Goal: Transaction & Acquisition: Purchase product/service

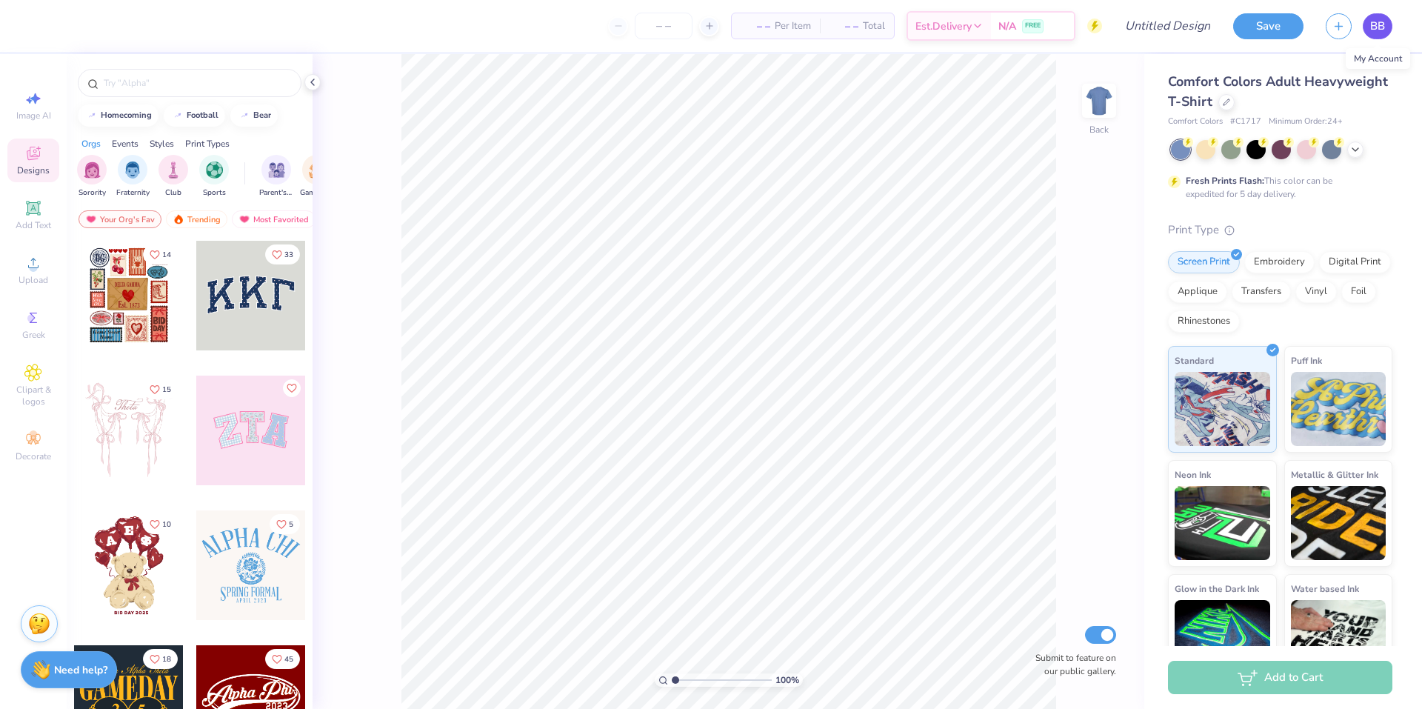
click at [1377, 30] on span "BB" at bounding box center [1377, 26] width 15 height 17
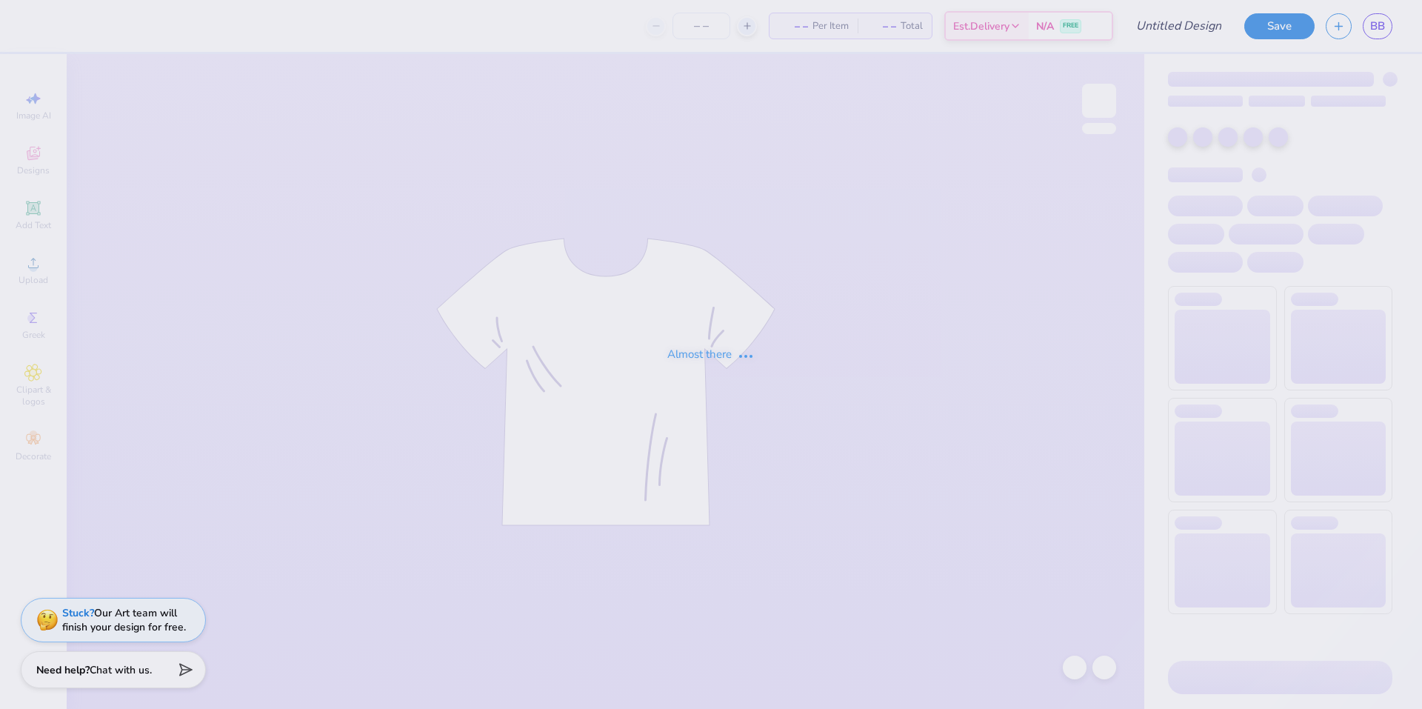
type input "Star Girl Rush 1"
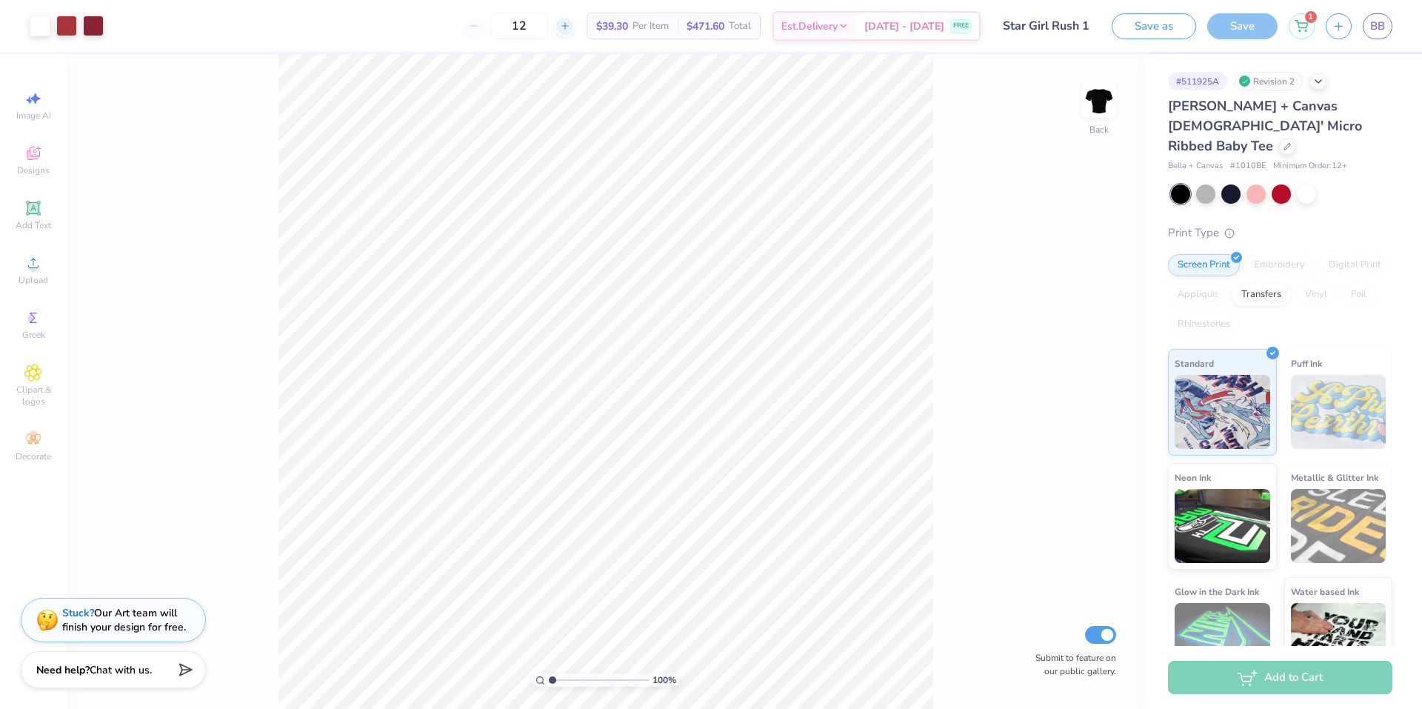
click at [570, 29] on icon at bounding box center [565, 26] width 10 height 10
click at [575, 20] on div at bounding box center [565, 26] width 20 height 20
click at [479, 24] on icon at bounding box center [474, 26] width 10 height 10
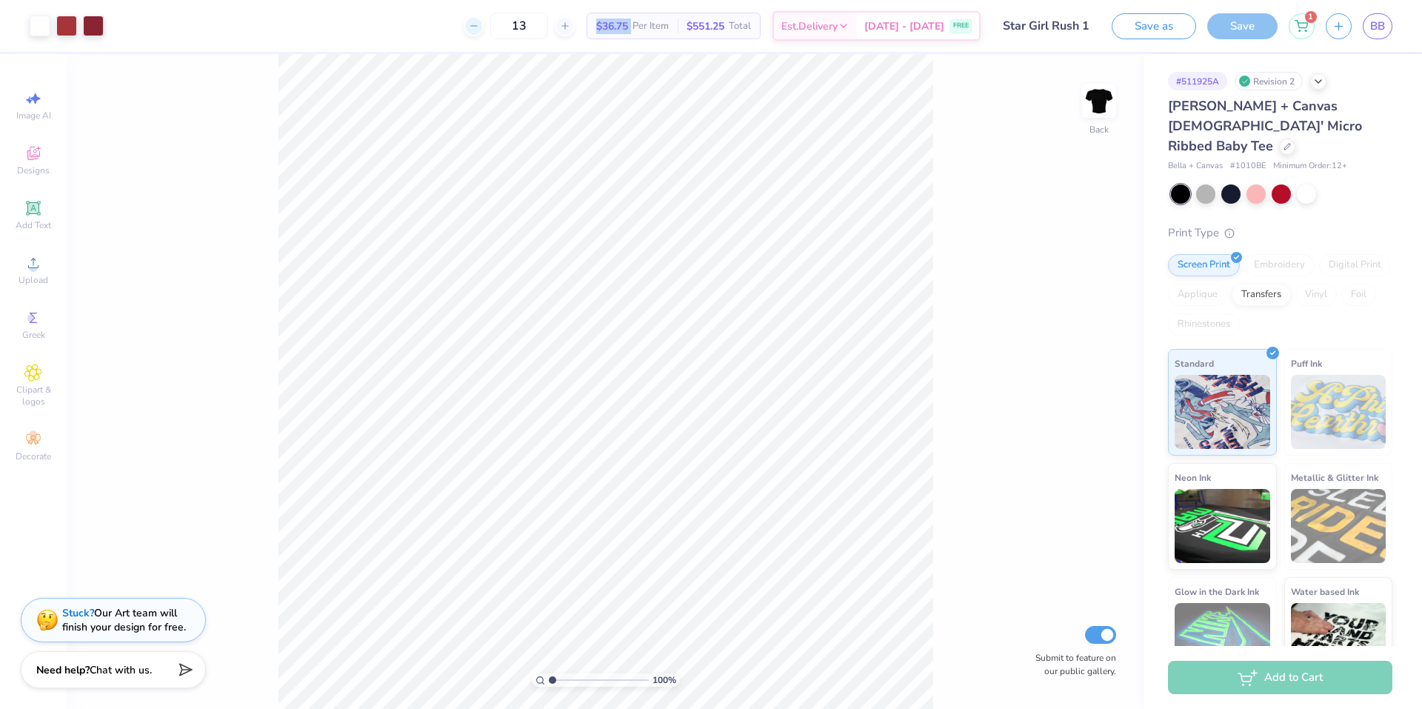
click at [479, 24] on icon at bounding box center [474, 26] width 10 height 10
type input "12"
click at [490, 24] on div "12" at bounding box center [519, 26] width 111 height 27
click at [513, 27] on div "12" at bounding box center [568, 26] width 111 height 27
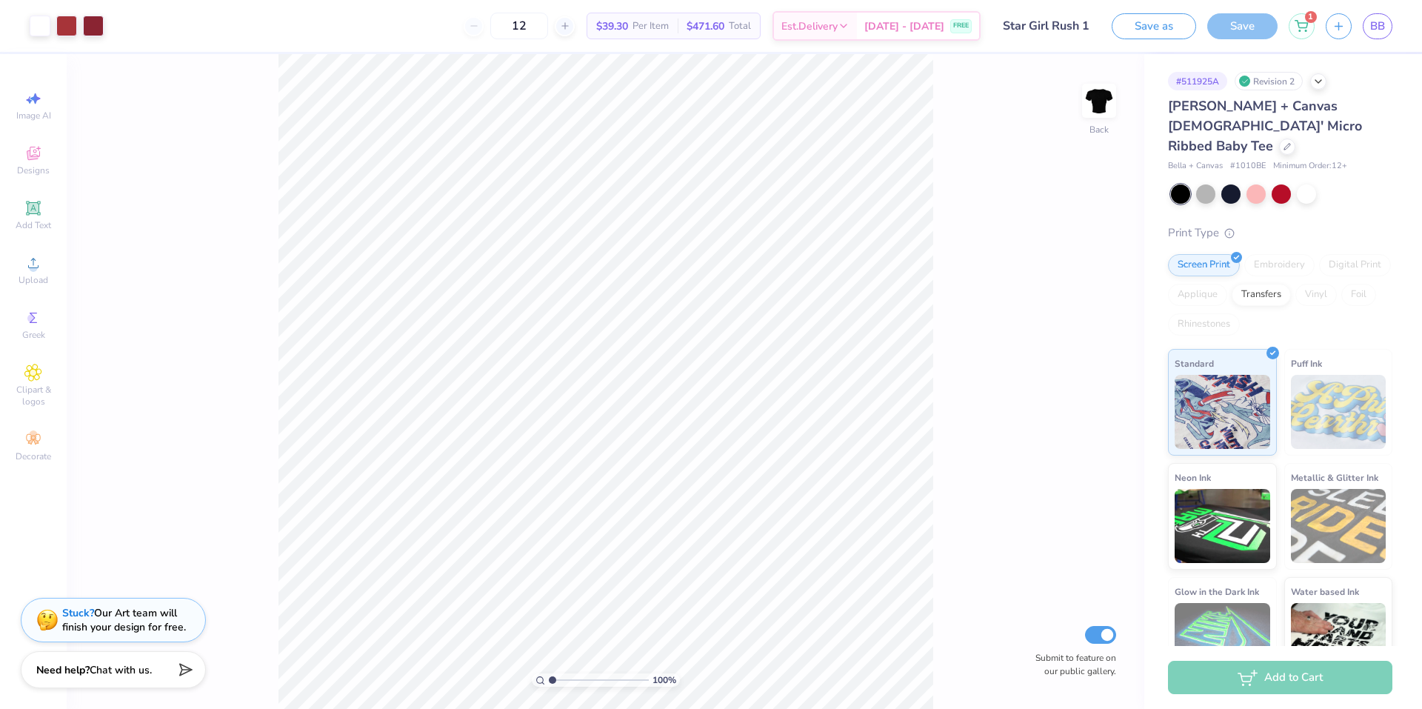
click at [498, 25] on div "12" at bounding box center [519, 26] width 111 height 27
click at [489, 24] on div "12" at bounding box center [519, 26] width 111 height 27
